Goal: Task Accomplishment & Management: Use online tool/utility

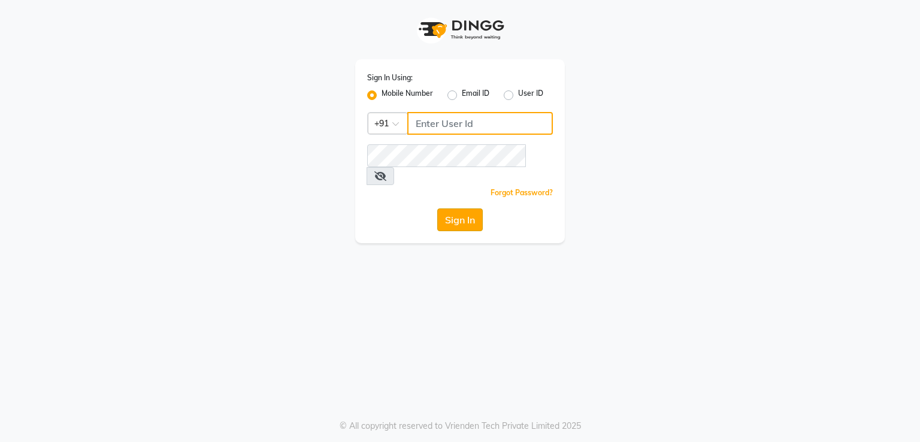
type input "7821053470"
click at [460, 208] on button "Sign In" at bounding box center [460, 219] width 46 height 23
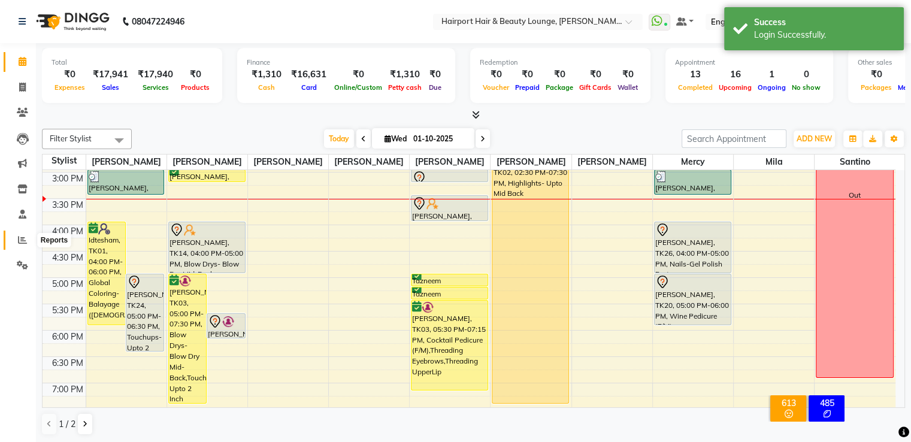
click at [21, 238] on icon at bounding box center [22, 239] width 9 height 9
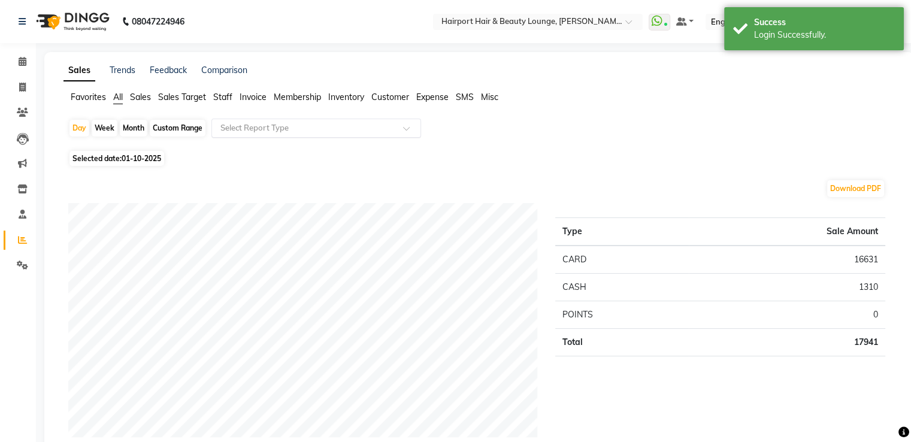
click at [243, 130] on input "text" at bounding box center [304, 128] width 172 height 12
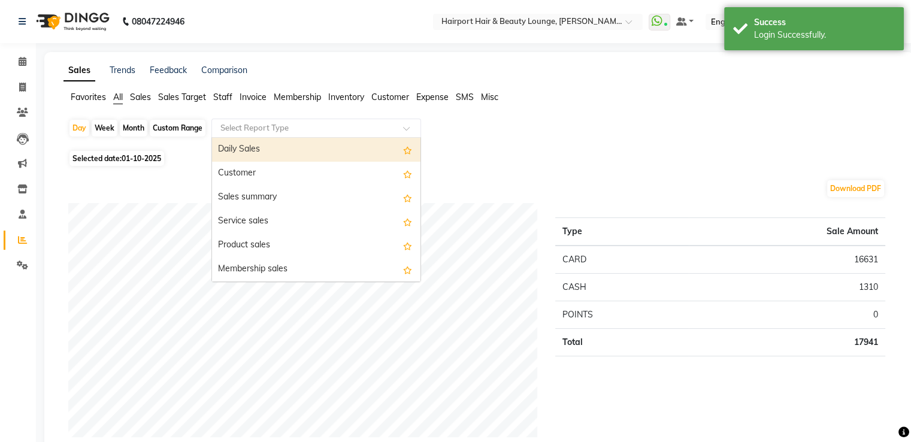
click at [239, 155] on div "Daily Sales" at bounding box center [316, 150] width 208 height 24
select select "full_report"
select select "csv"
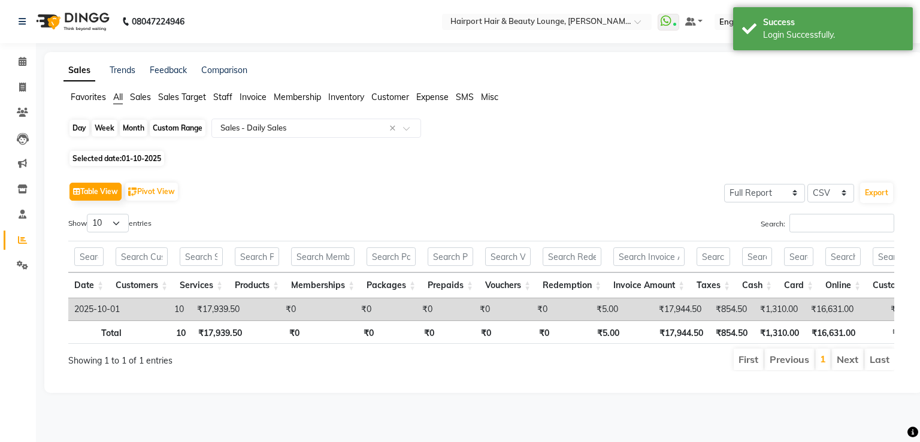
click at [73, 129] on div "Day" at bounding box center [79, 128] width 20 height 17
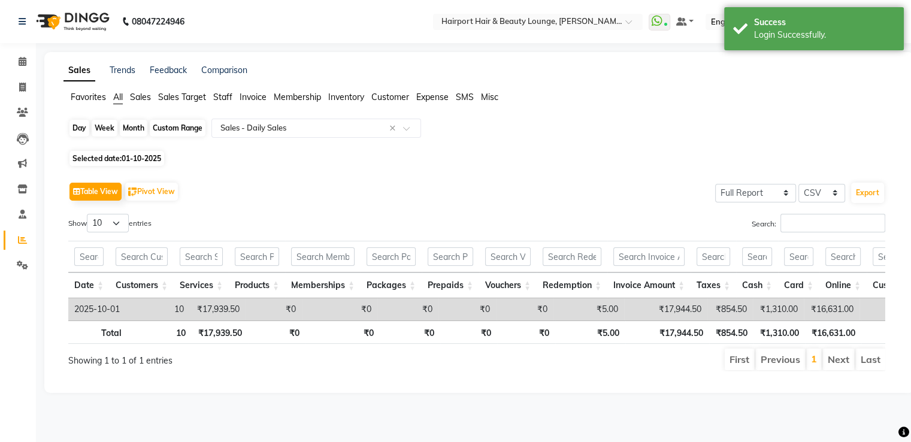
select select "10"
select select "2025"
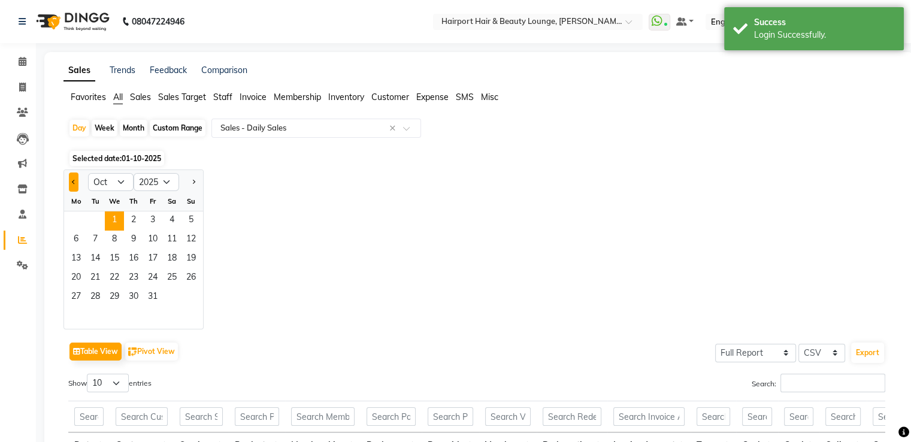
click at [74, 182] on span "Previous month" at bounding box center [74, 181] width 4 height 4
select select "9"
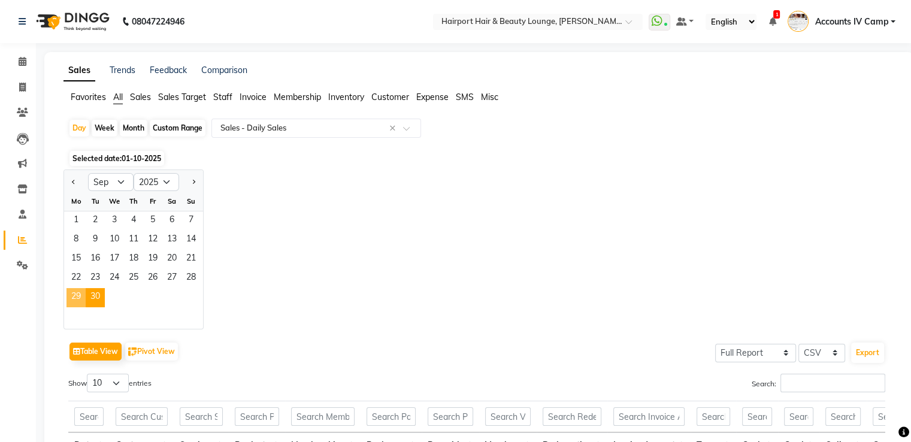
click at [84, 297] on span "29" at bounding box center [75, 297] width 19 height 19
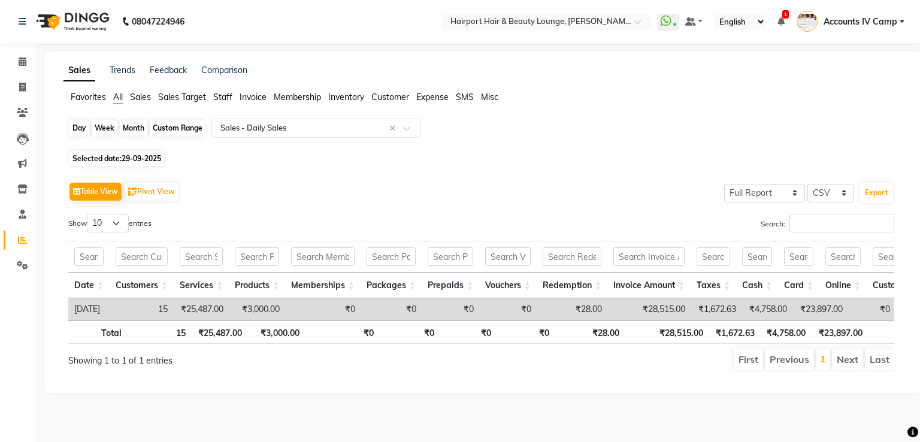
click at [77, 133] on div "Day" at bounding box center [79, 128] width 20 height 17
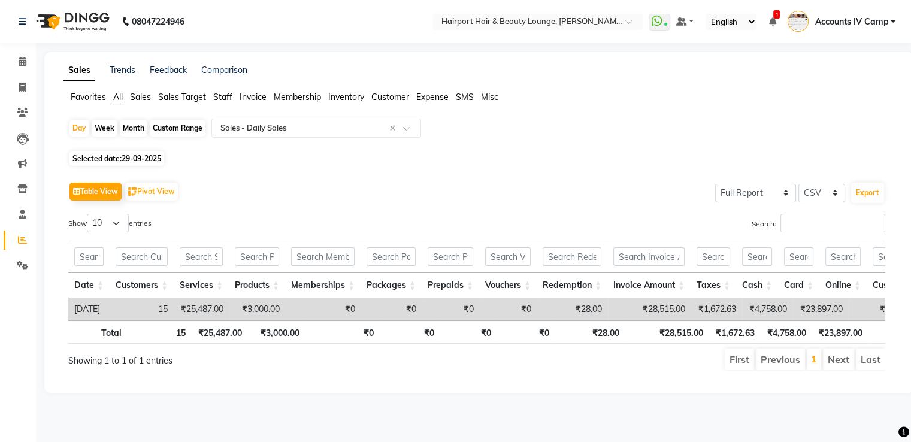
select select "9"
select select "2025"
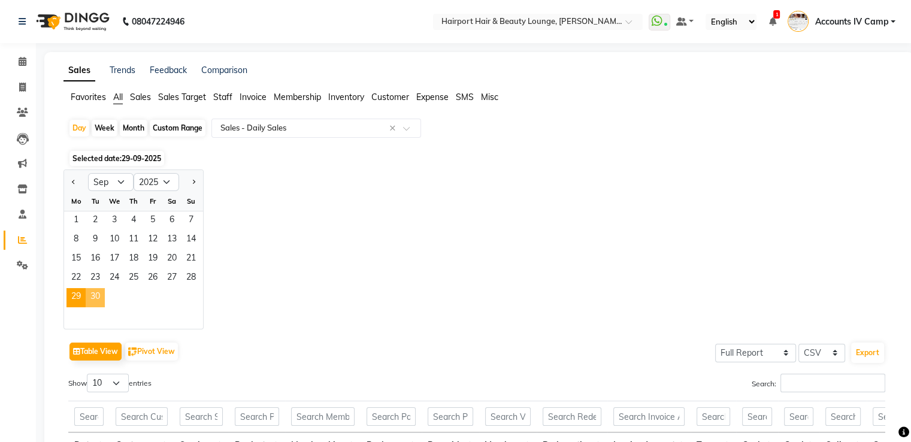
click at [92, 296] on span "30" at bounding box center [95, 297] width 19 height 19
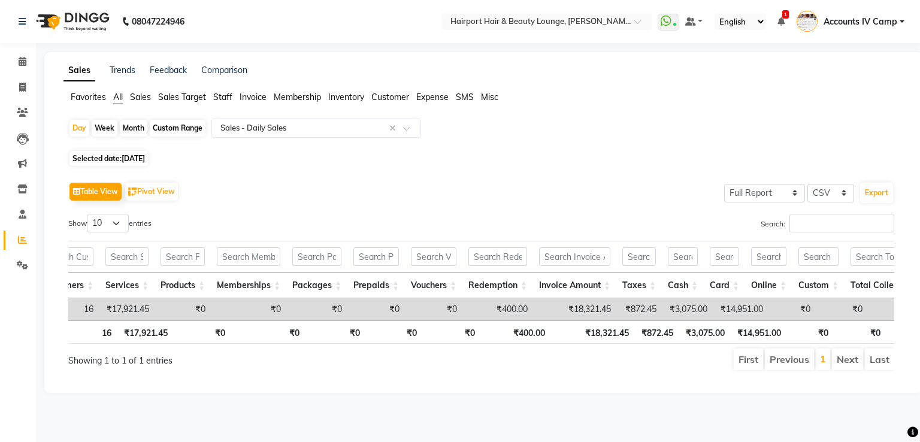
click at [141, 97] on span "Sales" at bounding box center [140, 97] width 21 height 11
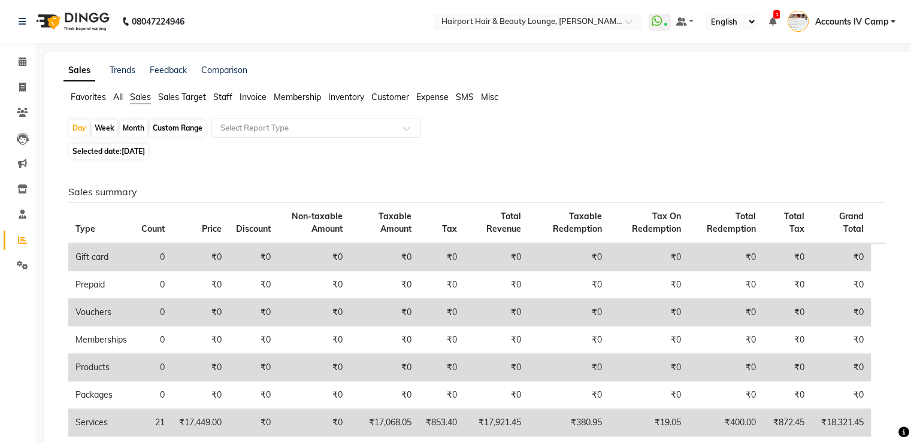
click at [115, 99] on span "All" at bounding box center [118, 97] width 10 height 11
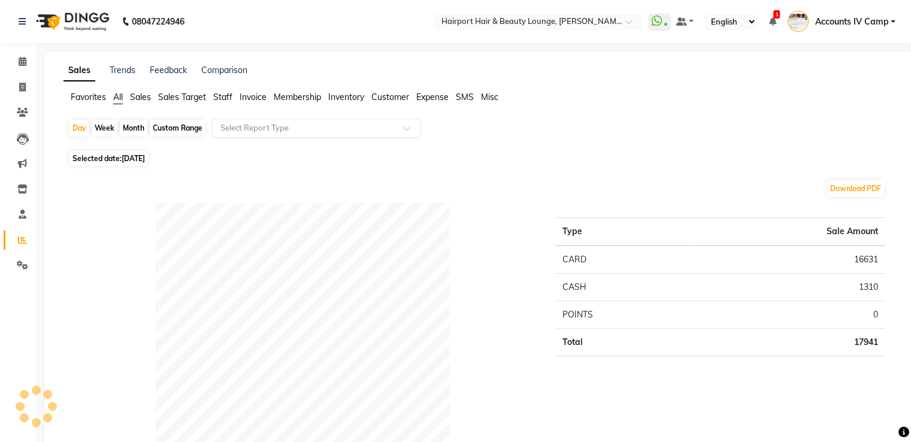
click at [277, 128] on input "text" at bounding box center [304, 128] width 172 height 12
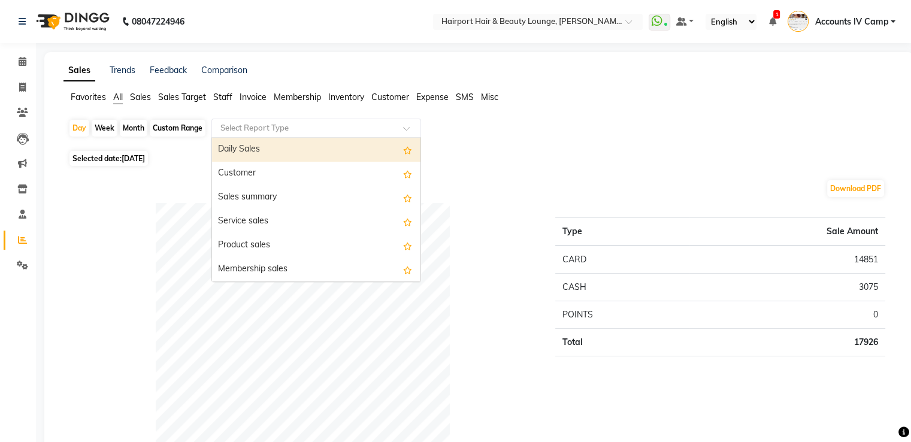
click at [272, 152] on div "Daily Sales" at bounding box center [316, 150] width 208 height 24
select select "full_report"
select select "csv"
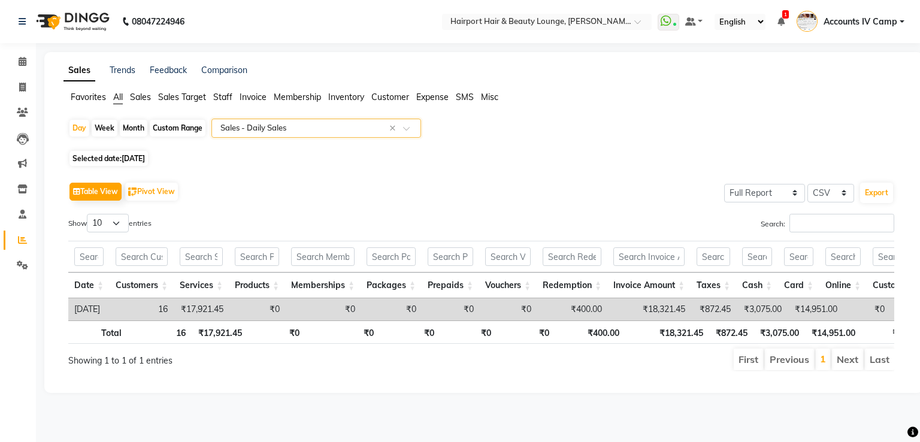
click at [274, 132] on input "text" at bounding box center [304, 128] width 172 height 12
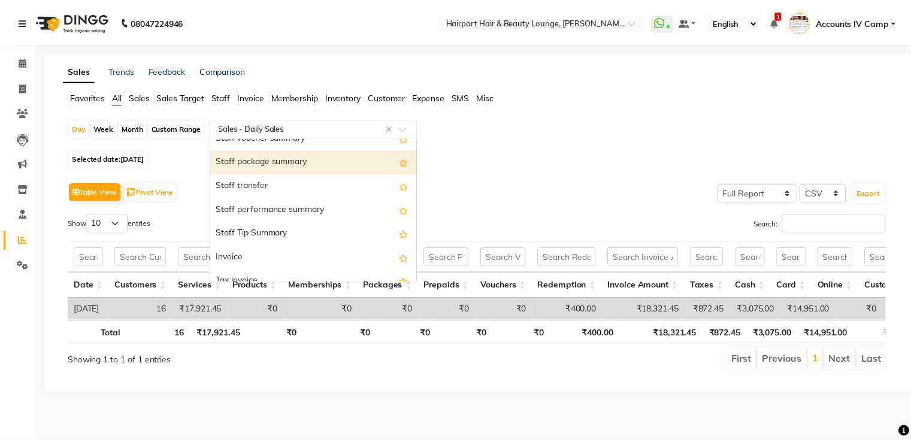
scroll to position [719, 0]
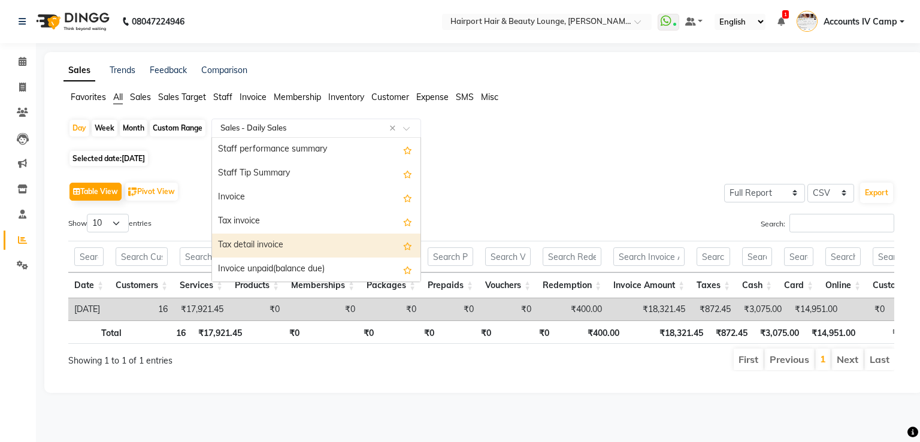
click at [287, 243] on div "Tax detail invoice" at bounding box center [316, 246] width 208 height 24
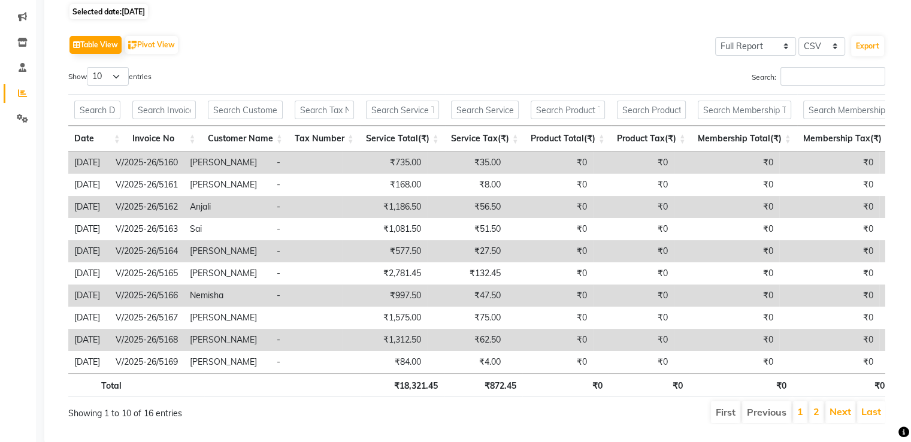
scroll to position [185, 0]
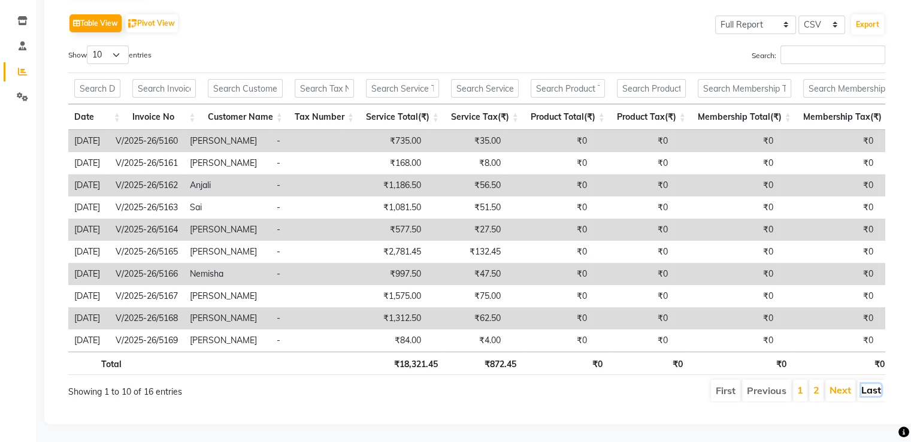
click at [871, 384] on link "Last" at bounding box center [871, 390] width 20 height 12
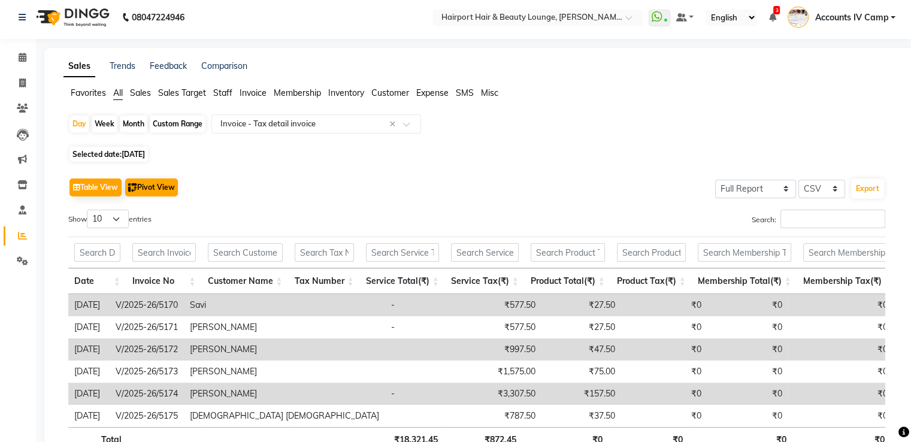
scroll to position [0, 0]
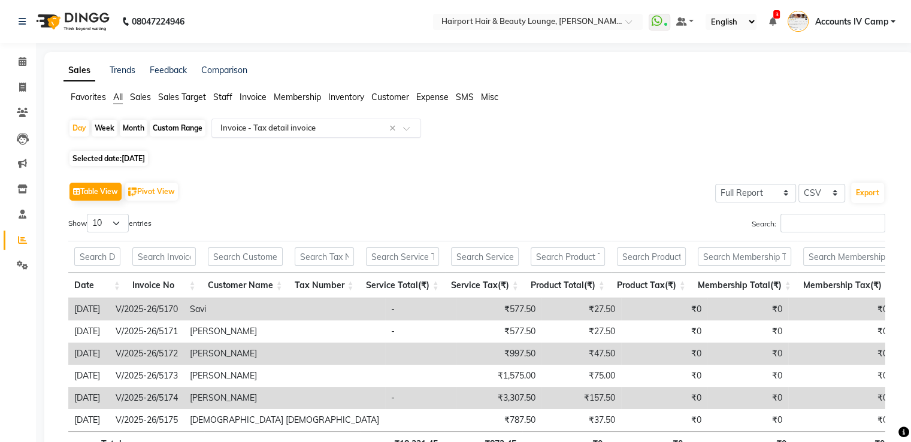
click at [278, 122] on input "text" at bounding box center [304, 128] width 172 height 12
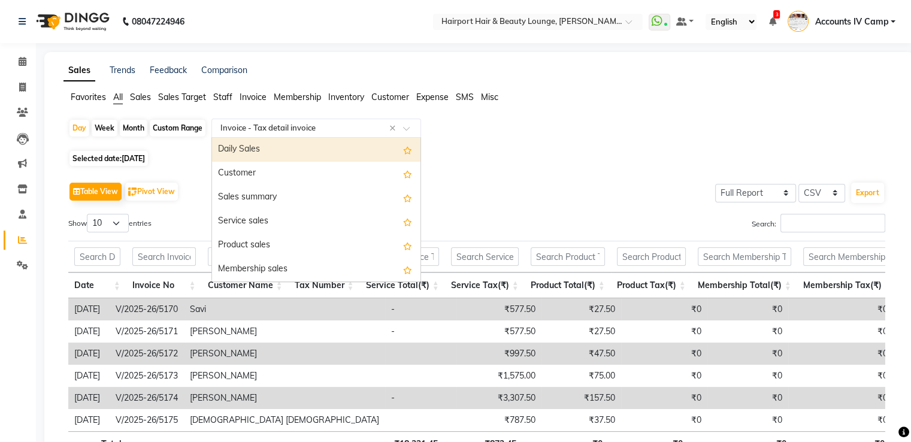
click at [274, 156] on div "Daily Sales" at bounding box center [316, 150] width 208 height 24
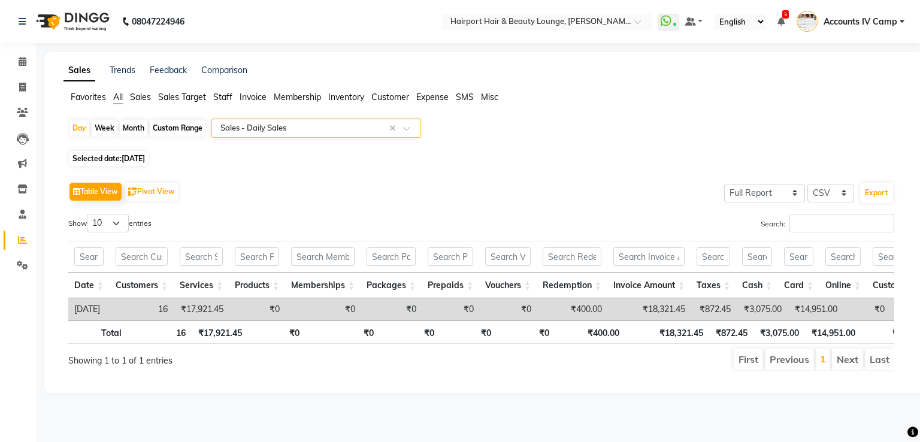
drag, startPoint x: 137, startPoint y: 128, endPoint x: 134, endPoint y: 152, distance: 24.1
click at [137, 128] on div "Month" at bounding box center [134, 128] width 28 height 17
select select "9"
select select "2025"
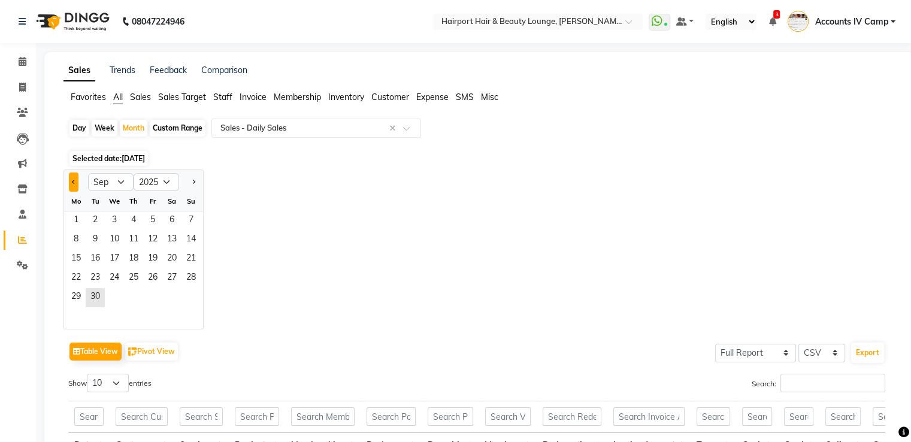
click at [72, 180] on span "Previous month" at bounding box center [74, 181] width 4 height 4
click at [194, 181] on span "Next month" at bounding box center [193, 181] width 4 height 4
select select "9"
click at [76, 219] on span "1" at bounding box center [75, 220] width 19 height 19
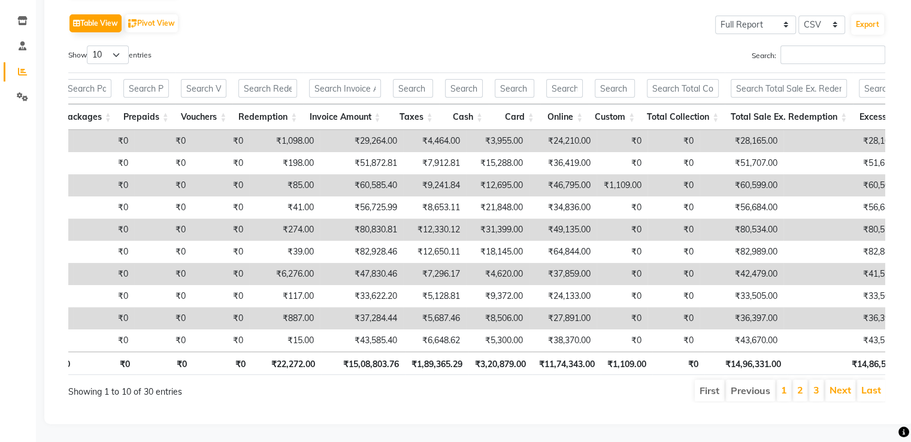
scroll to position [109, 0]
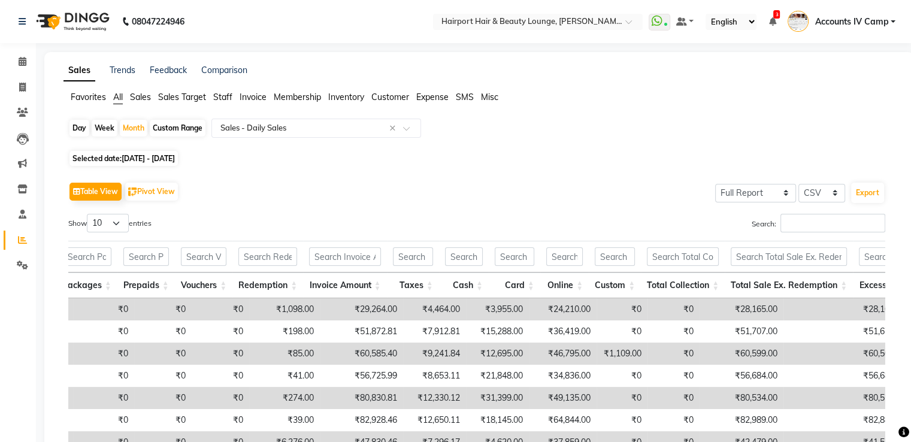
click at [138, 99] on span "Sales" at bounding box center [140, 97] width 21 height 11
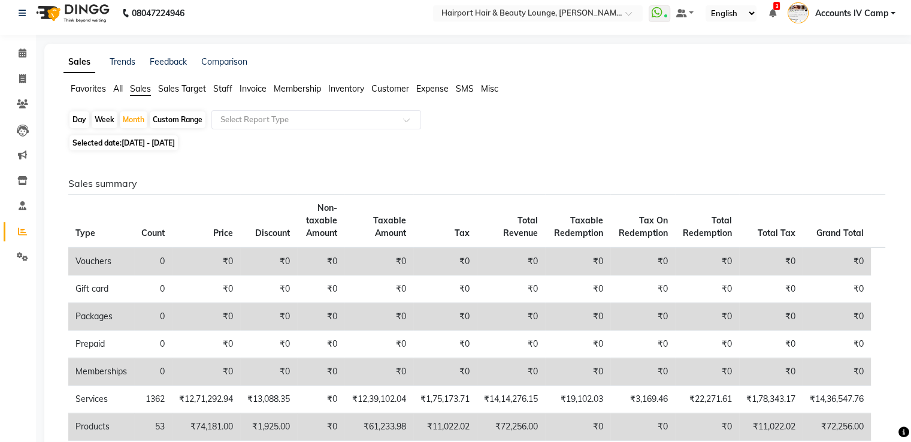
scroll to position [0, 0]
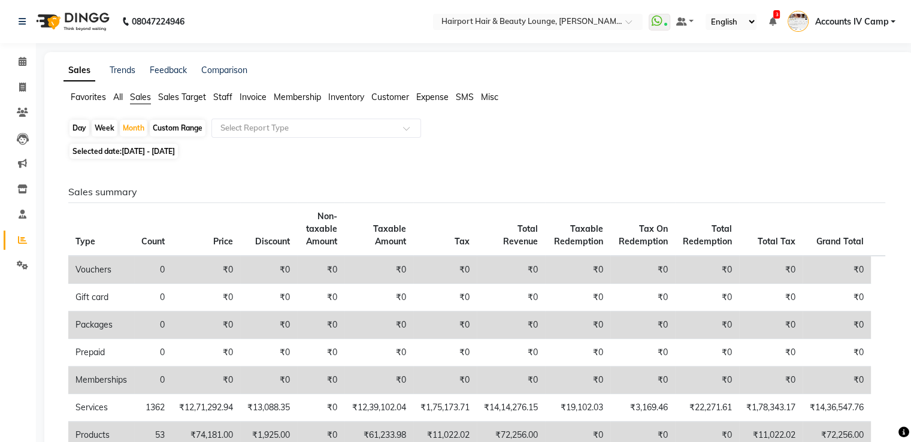
drag, startPoint x: 110, startPoint y: 98, endPoint x: 124, endPoint y: 95, distance: 14.0
click at [114, 96] on ul "Favorites All Sales Sales Target Staff Invoice Membership Inventory Customer Ex…" at bounding box center [478, 97] width 831 height 13
click at [117, 99] on span "All" at bounding box center [118, 97] width 10 height 11
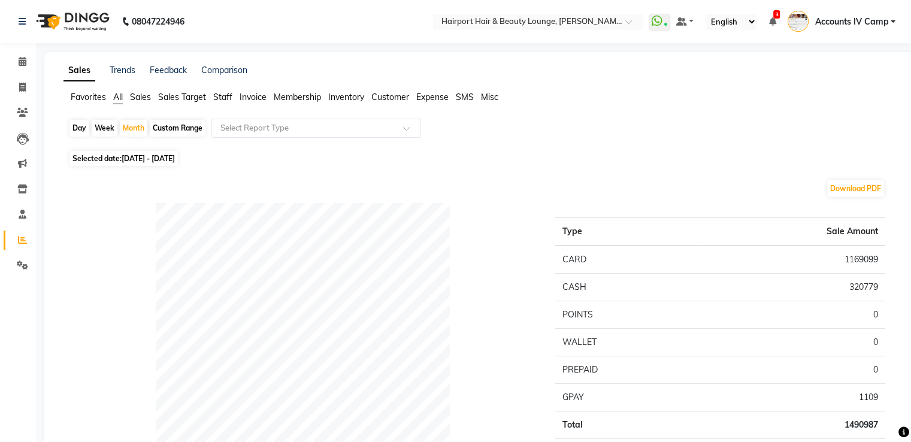
click at [141, 97] on span "Sales" at bounding box center [140, 97] width 21 height 11
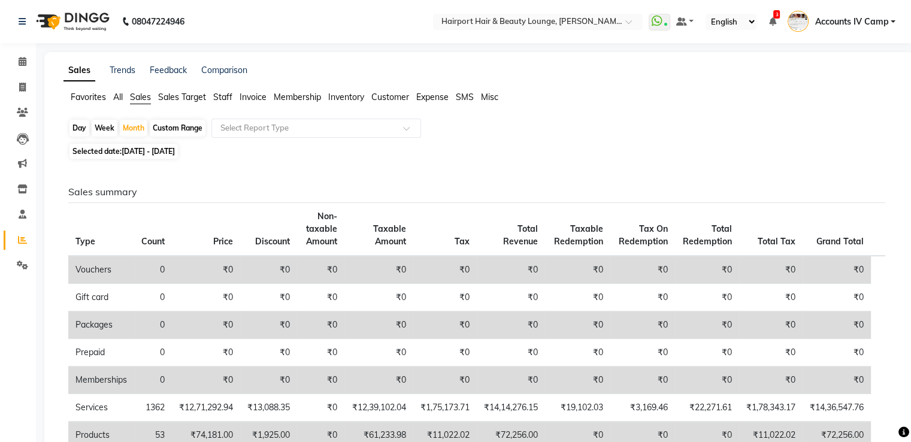
click at [120, 93] on span "All" at bounding box center [118, 97] width 10 height 11
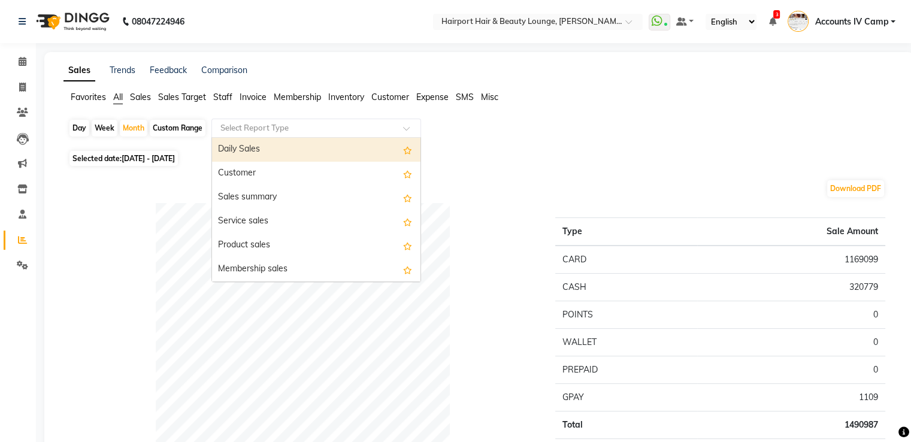
click at [258, 128] on input "text" at bounding box center [304, 128] width 172 height 12
click at [259, 149] on div "Daily Sales" at bounding box center [316, 150] width 208 height 24
select select "full_report"
select select "csv"
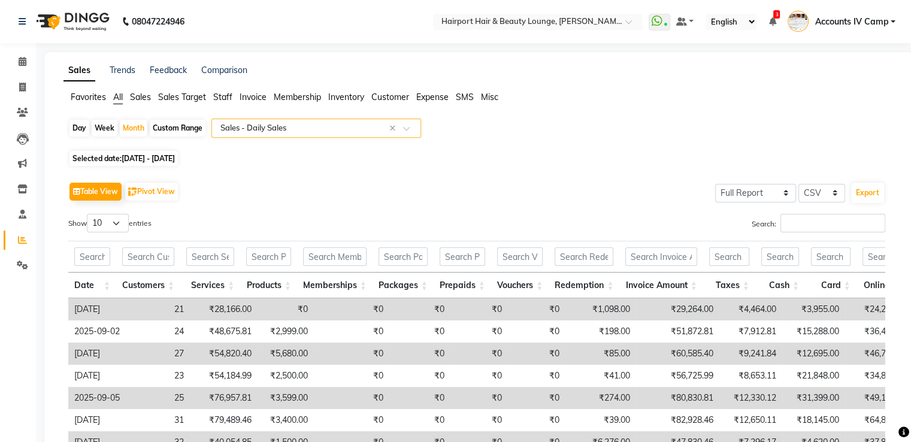
click at [184, 123] on div "Custom Range" at bounding box center [178, 128] width 56 height 17
select select "9"
select select "2025"
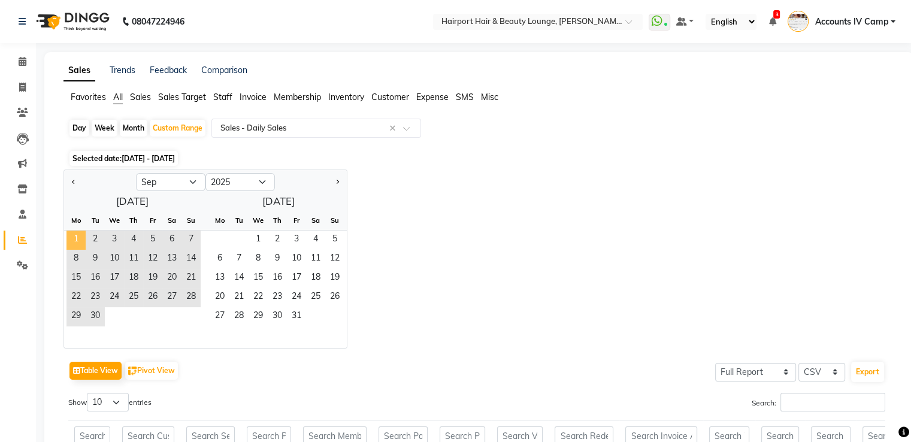
click at [77, 240] on span "1" at bounding box center [75, 240] width 19 height 19
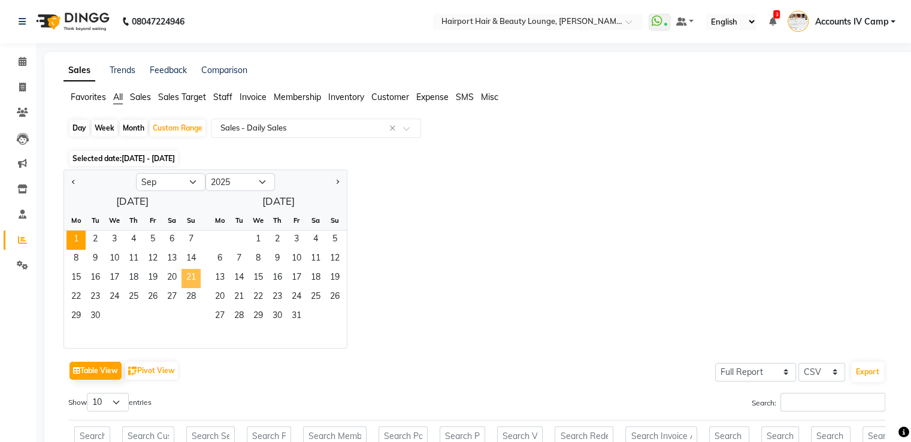
click at [194, 280] on span "21" at bounding box center [190, 278] width 19 height 19
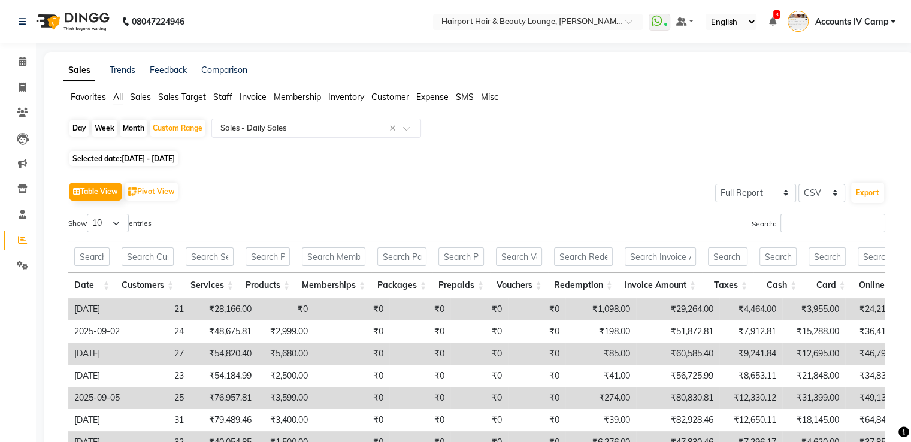
drag, startPoint x: 134, startPoint y: 96, endPoint x: 177, endPoint y: 118, distance: 48.5
click at [134, 96] on span "Sales" at bounding box center [140, 97] width 21 height 11
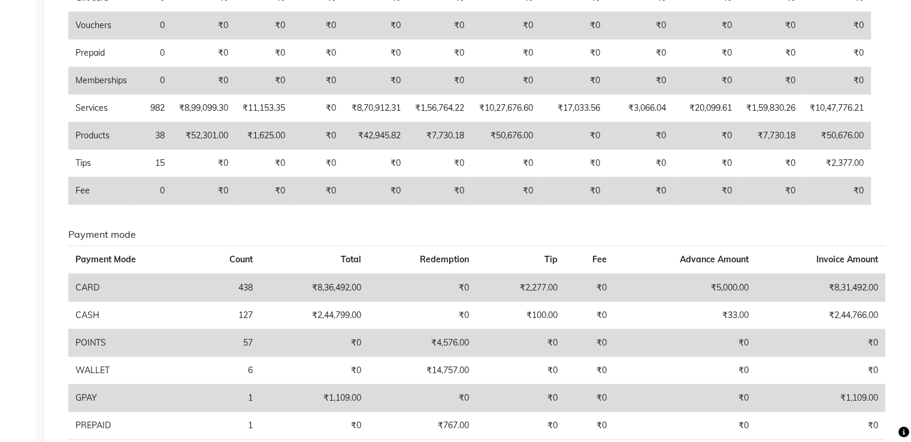
scroll to position [60, 0]
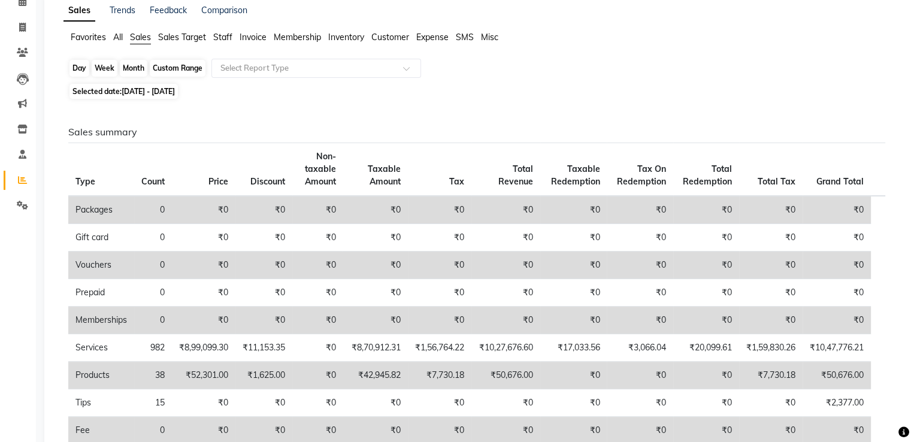
click at [196, 68] on div "Custom Range" at bounding box center [178, 68] width 56 height 17
select select "9"
select select "2025"
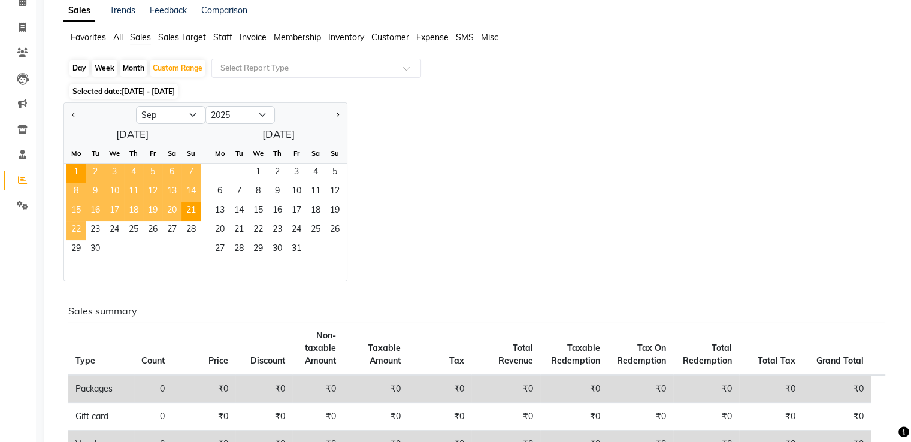
click at [79, 232] on span "22" at bounding box center [75, 230] width 19 height 19
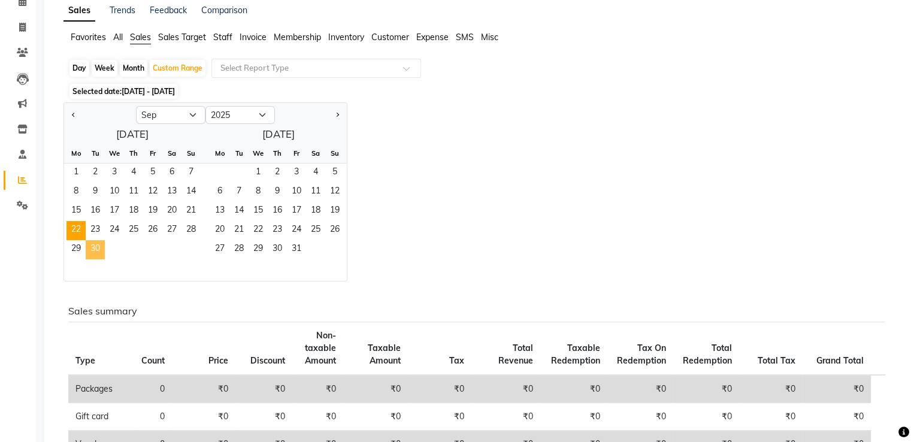
click at [93, 248] on span "30" at bounding box center [95, 249] width 19 height 19
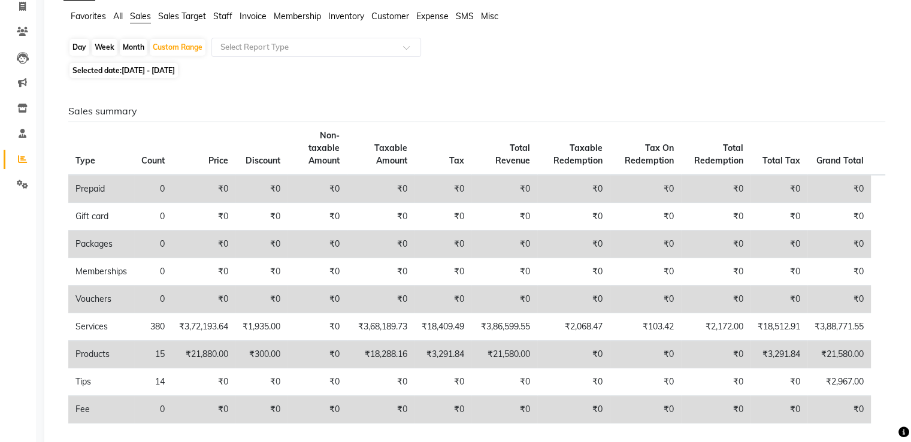
scroll to position [0, 0]
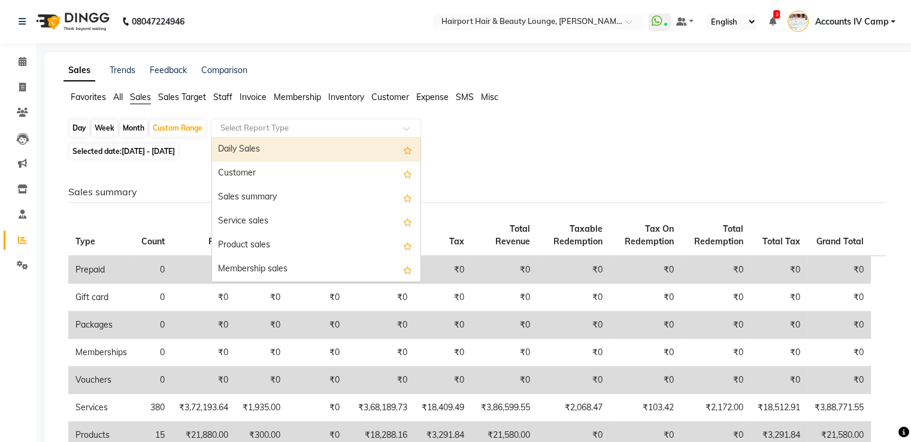
click at [268, 127] on input "text" at bounding box center [304, 128] width 172 height 12
click at [244, 147] on div "Daily Sales" at bounding box center [316, 150] width 208 height 24
select select "full_report"
select select "csv"
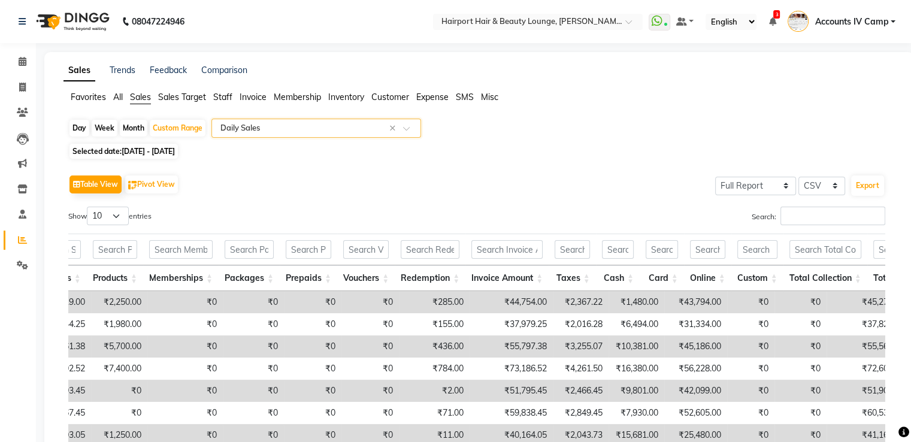
click at [140, 94] on span "Sales" at bounding box center [140, 97] width 21 height 11
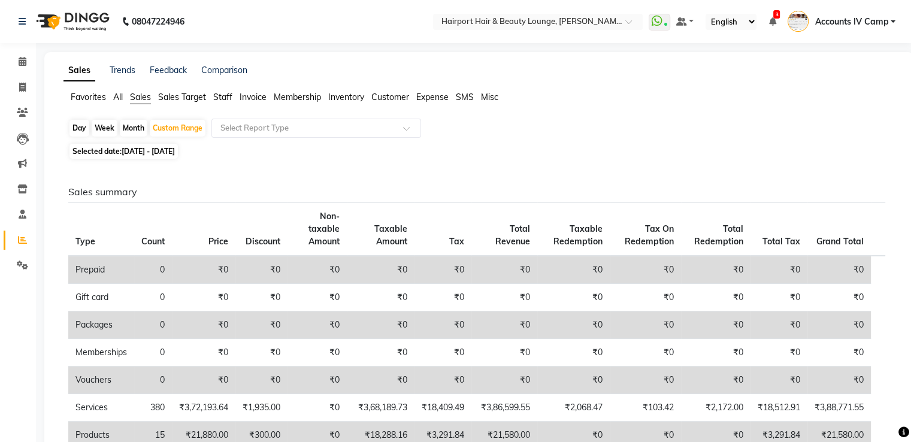
click at [116, 97] on span "All" at bounding box center [118, 97] width 10 height 11
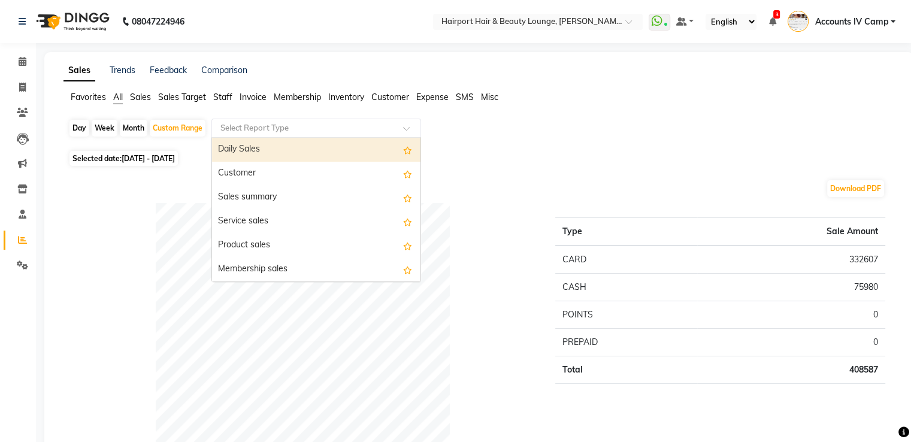
click at [288, 126] on input "text" at bounding box center [304, 128] width 172 height 12
click at [265, 152] on div "Daily Sales" at bounding box center [316, 150] width 208 height 24
select select "full_report"
select select "csv"
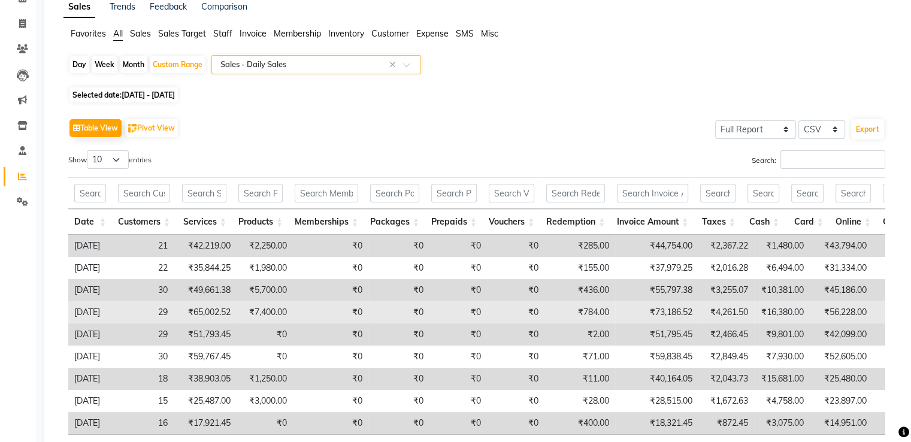
scroll to position [163, 0]
